Goal: Navigation & Orientation: Find specific page/section

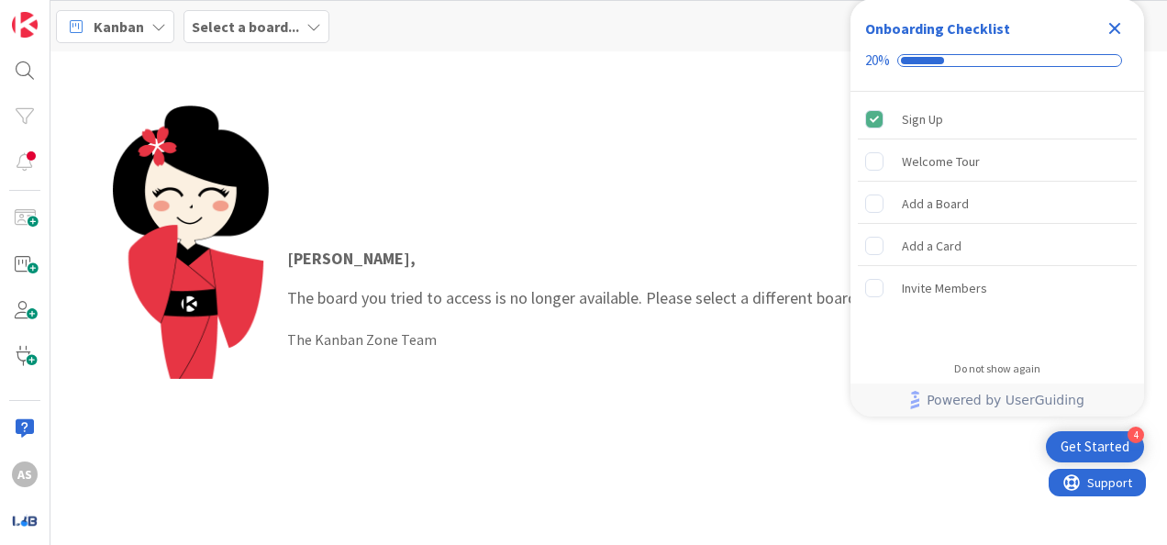
click at [1113, 33] on icon "Close Checklist" at bounding box center [1115, 28] width 22 height 22
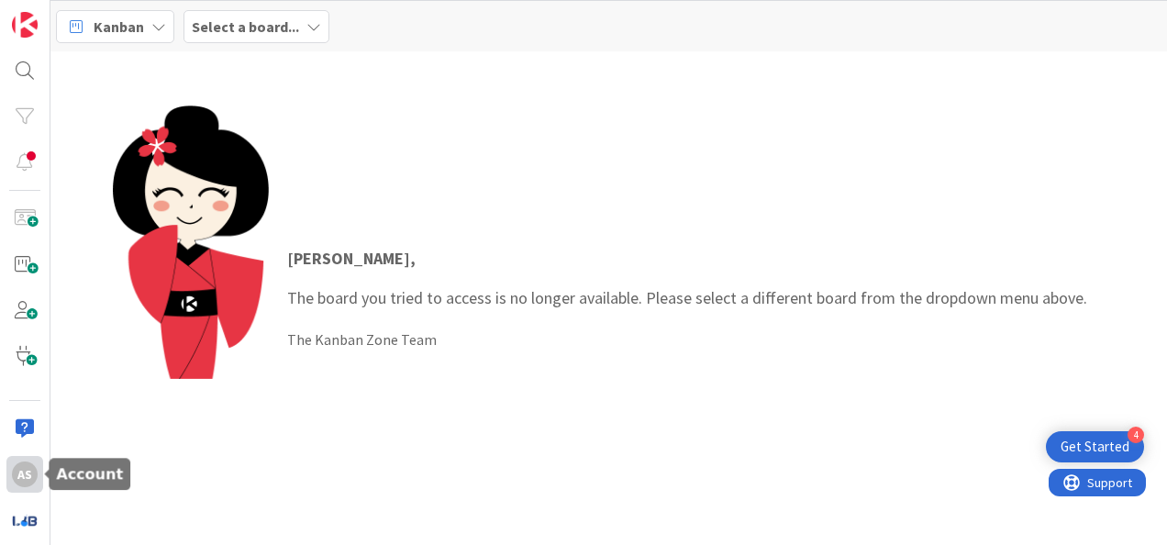
click at [19, 476] on div "AS" at bounding box center [25, 474] width 26 height 26
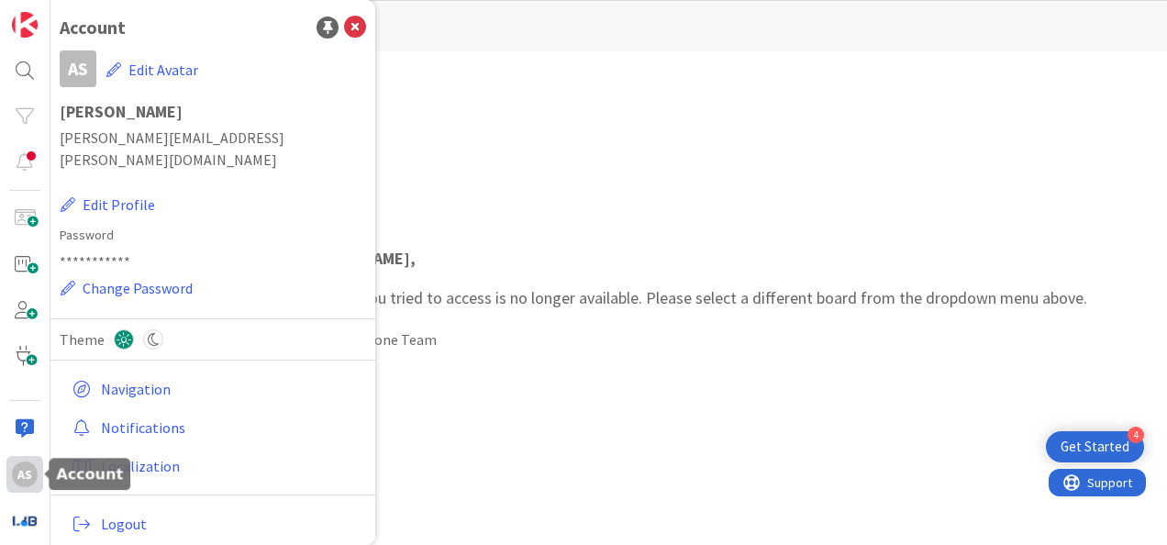
click at [19, 478] on div "AS" at bounding box center [25, 474] width 26 height 26
click at [440, 110] on div "[PERSON_NAME] , The board you tried to access is no longer available. Please se…" at bounding box center [609, 297] width 993 height 385
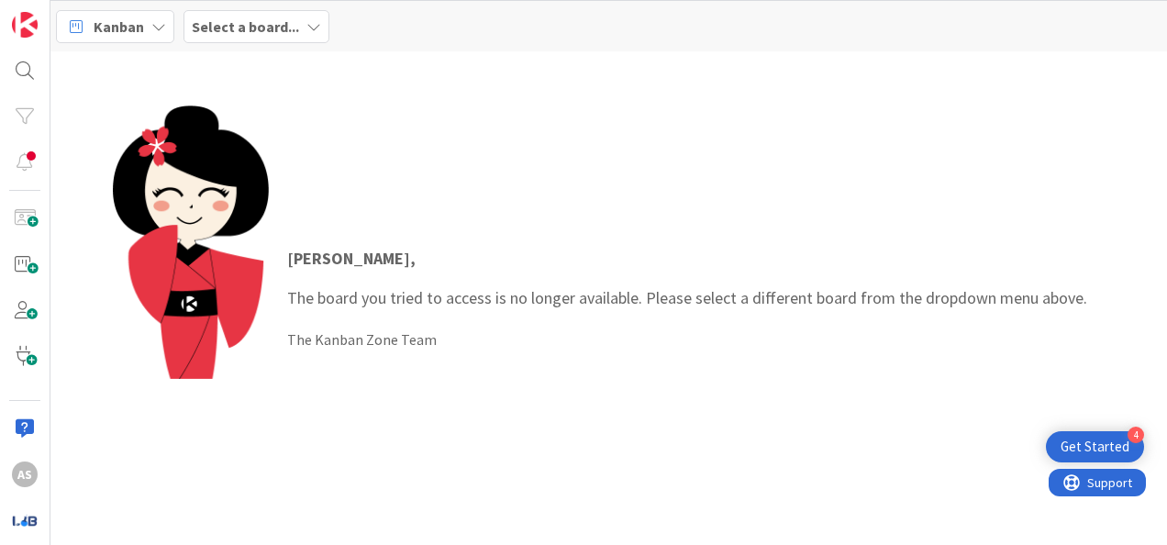
click at [227, 18] on b "Select a board..." at bounding box center [245, 26] width 107 height 18
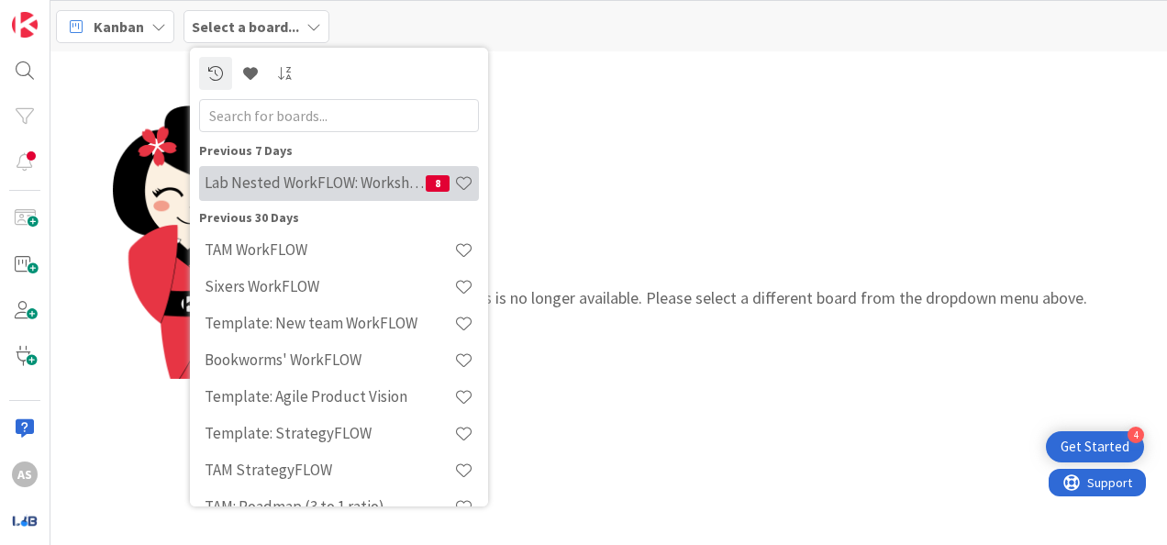
click at [303, 195] on div "Lab Nested WorkFLOW: Workshop 8" at bounding box center [339, 183] width 280 height 35
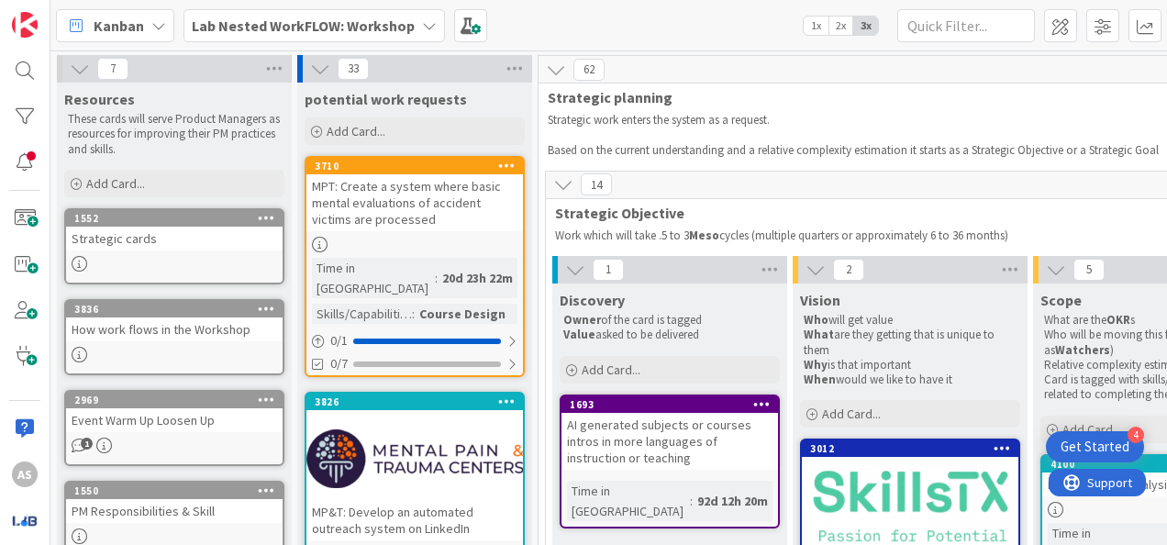
click at [323, 17] on b "Lab Nested WorkFLOW: Workshop" at bounding box center [303, 26] width 223 height 18
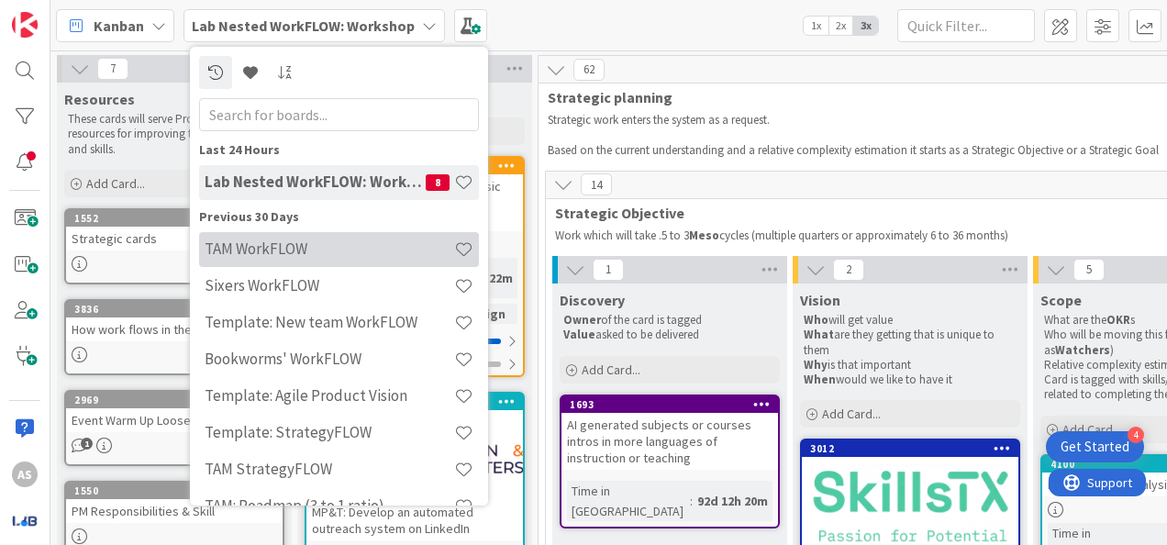
click at [267, 240] on h4 "TAM WorkFLOW" at bounding box center [330, 248] width 250 height 18
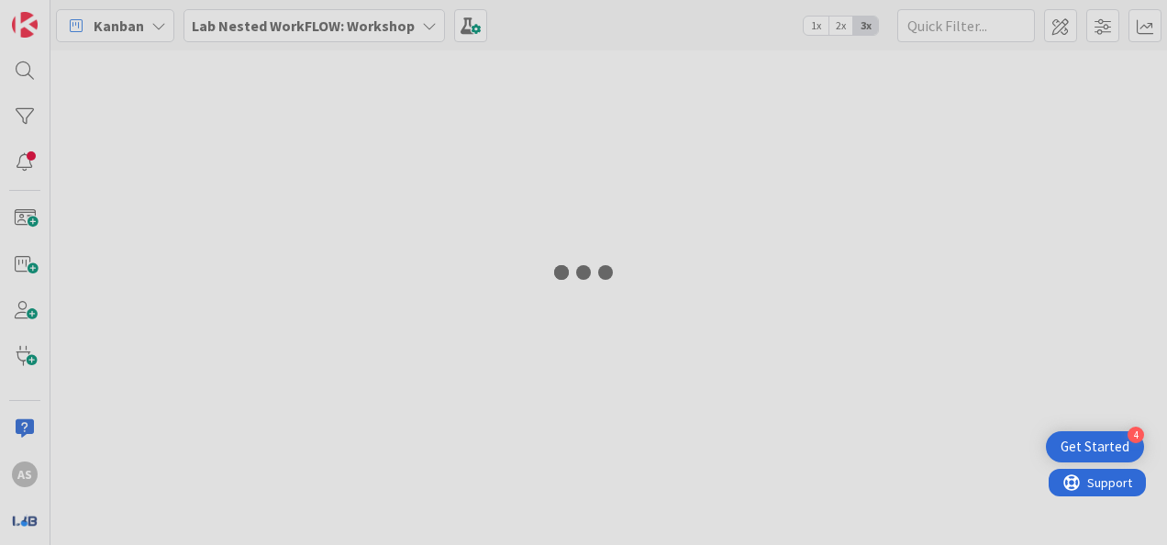
type input "4069"
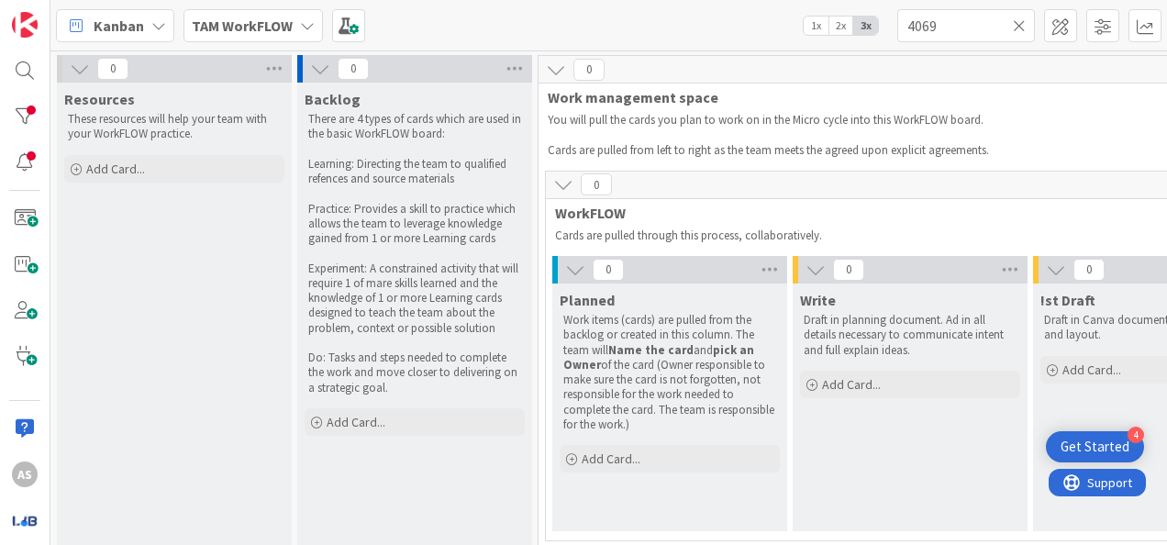
click at [265, 31] on b "TAM WorkFLOW" at bounding box center [242, 26] width 101 height 18
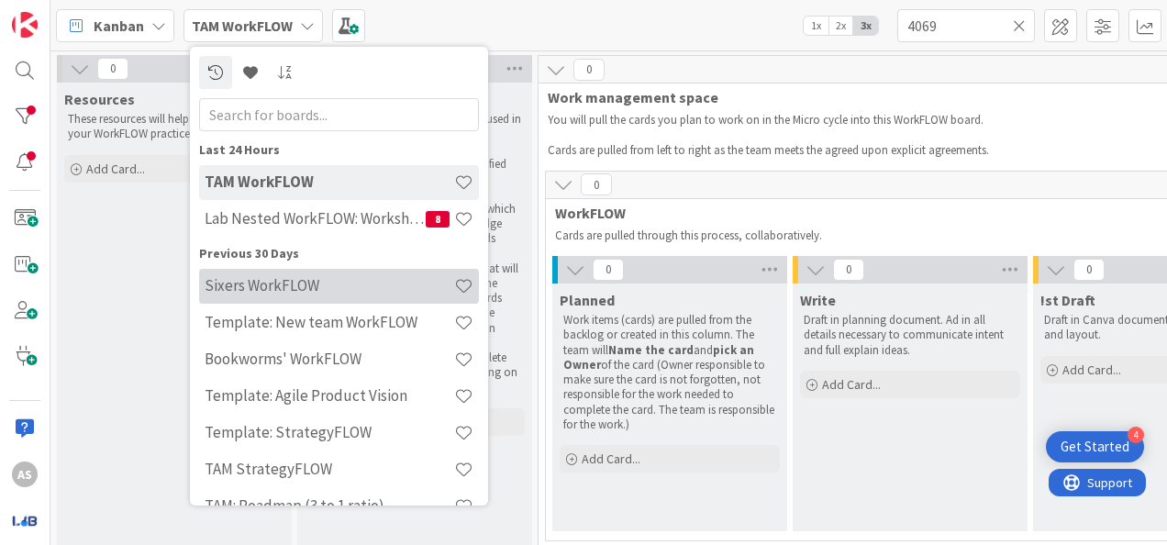
click at [279, 301] on div "Sixers WorkFLOW" at bounding box center [339, 286] width 280 height 35
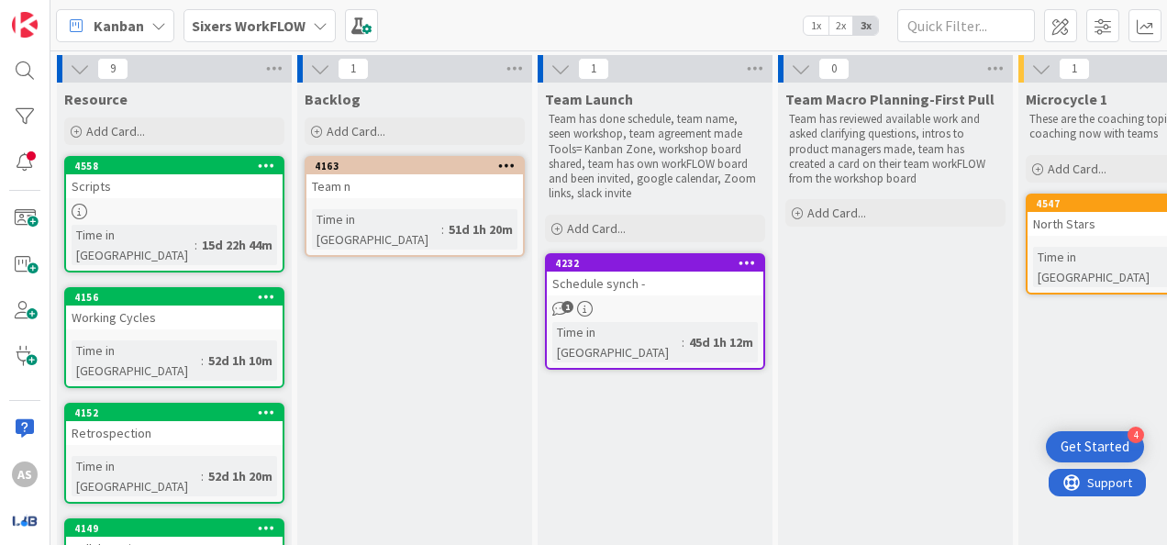
click at [188, 176] on div "Scripts" at bounding box center [174, 186] width 216 height 24
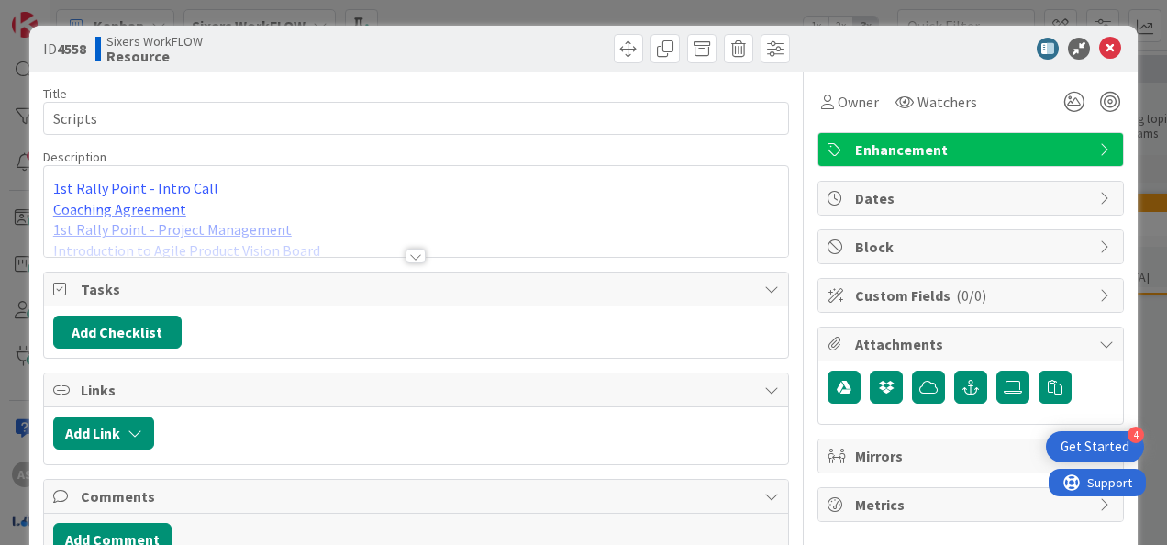
click at [414, 260] on div at bounding box center [415, 256] width 20 height 15
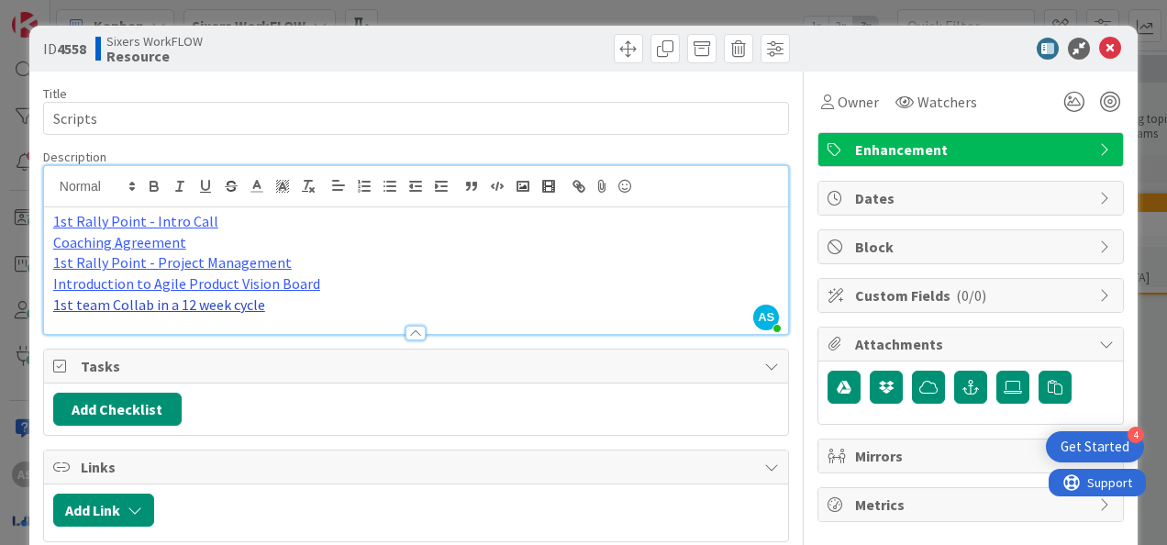
click at [240, 305] on link "1st team Collab in a 12 week cycle" at bounding box center [159, 304] width 212 height 18
click at [179, 347] on link "[URL][DOMAIN_NAME]" at bounding box center [135, 340] width 126 height 24
